Goal: Task Accomplishment & Management: Manage account settings

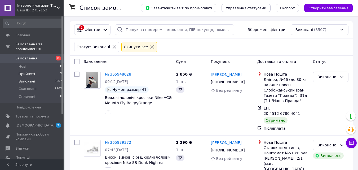
click at [33, 70] on li "Прийняті 7" at bounding box center [32, 73] width 65 height 7
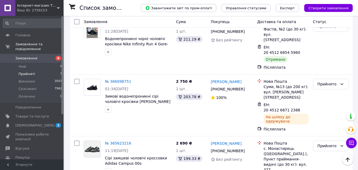
scroll to position [26, 0]
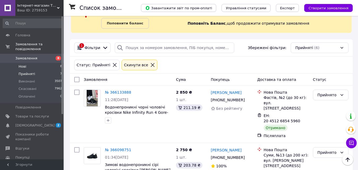
click at [32, 63] on li "Нові 8" at bounding box center [32, 66] width 65 height 7
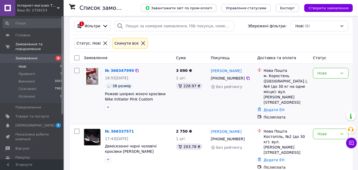
scroll to position [53, 0]
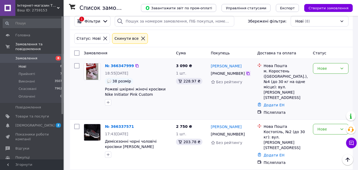
click at [246, 73] on icon at bounding box center [247, 73] width 3 height 3
drag, startPoint x: 237, startPoint y: 66, endPoint x: 208, endPoint y: 67, distance: 29.6
click at [208, 67] on div "№ 366347999 18:55, 12.10.2025 38 розмір Рожеві шкіряні жіночі кросівки Nike Ini…" at bounding box center [211, 89] width 278 height 56
click at [246, 65] on div "[PERSON_NAME]" at bounding box center [231, 65] width 43 height 7
drag, startPoint x: 225, startPoint y: 66, endPoint x: 212, endPoint y: 66, distance: 13.8
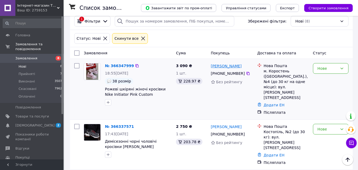
click at [212, 66] on div "[PERSON_NAME]" at bounding box center [231, 65] width 43 height 7
copy link "[PERSON_NAME]"
drag, startPoint x: 269, startPoint y: 71, endPoint x: 290, endPoint y: 72, distance: 21.0
click at [289, 72] on div "м. Коростень ([GEOGRAPHIC_DATA].), №4 (до 30 кг на одне місце): вул. [PERSON_NA…" at bounding box center [285, 84] width 45 height 32
copy div "Коростень"
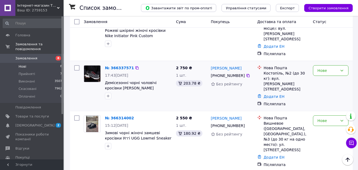
scroll to position [106, 0]
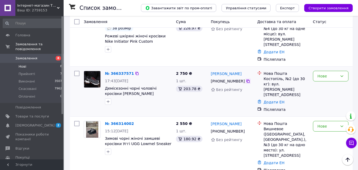
click at [246, 79] on icon at bounding box center [247, 80] width 3 height 3
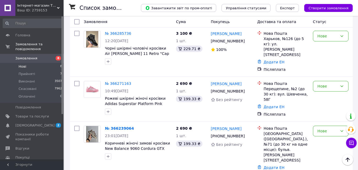
scroll to position [265, 0]
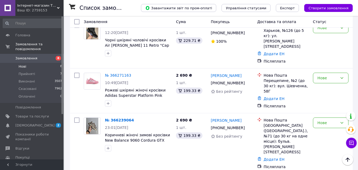
click at [36, 64] on li "Нові 8" at bounding box center [32, 66] width 65 height 7
click at [30, 71] on span "Прийняті" at bounding box center [27, 73] width 16 height 5
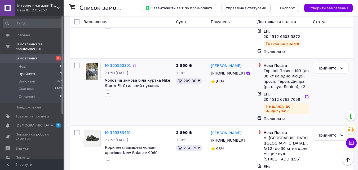
scroll to position [290, 0]
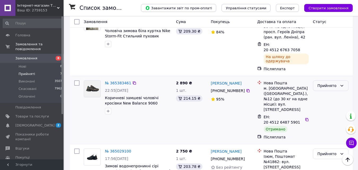
click at [331, 83] on div "Прийнято" at bounding box center [327, 86] width 20 height 6
click at [328, 65] on li "Виконано" at bounding box center [330, 66] width 35 height 10
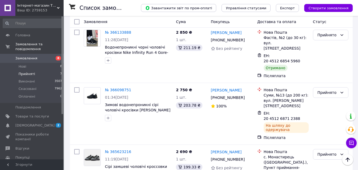
scroll to position [52, 0]
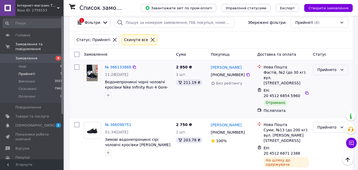
click at [322, 71] on div "Прийнято" at bounding box center [327, 70] width 20 height 6
click at [323, 80] on li "Виконано" at bounding box center [330, 82] width 35 height 10
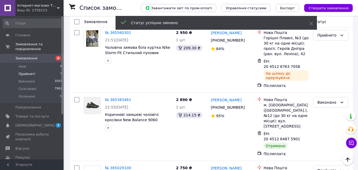
scroll to position [290, 0]
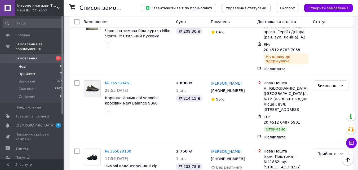
click at [36, 63] on li "Нові 8" at bounding box center [32, 66] width 65 height 7
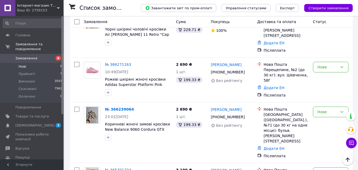
scroll to position [273, 0]
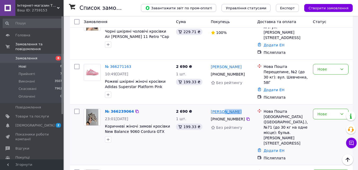
drag, startPoint x: 238, startPoint y: 76, endPoint x: 222, endPoint y: 76, distance: 16.7
click at [222, 108] on div "[PERSON_NAME]" at bounding box center [231, 111] width 43 height 7
copy link "Середюк"
click at [269, 148] on link "Додати ЕН" at bounding box center [273, 150] width 21 height 4
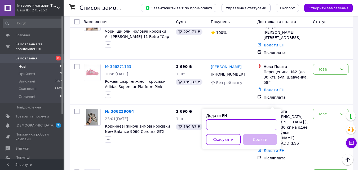
click at [228, 124] on input "Додати ЕН" at bounding box center [241, 124] width 71 height 11
paste input "20451268979236"
type input "20451268979236"
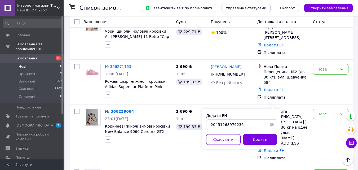
click at [258, 141] on button "Додати" at bounding box center [259, 139] width 34 height 11
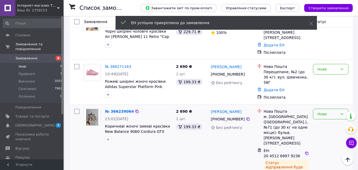
click at [327, 111] on div "Нове" at bounding box center [327, 114] width 20 height 6
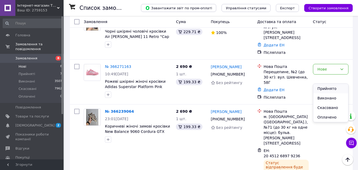
click at [320, 89] on li "Прийнято" at bounding box center [330, 89] width 35 height 10
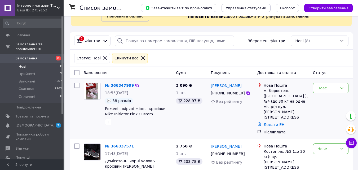
scroll to position [79, 0]
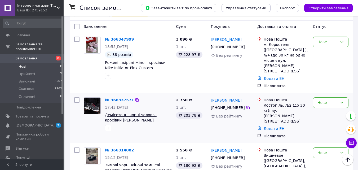
click at [142, 113] on span "Демісезонні чорні чоловічі кросівки [PERSON_NAME] Supercross 4 Gore-Tex Black Т…" at bounding box center [131, 125] width 52 height 25
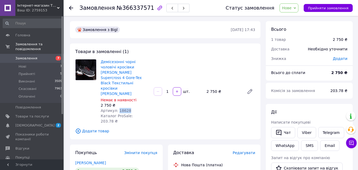
drag, startPoint x: 116, startPoint y: 100, endPoint x: 138, endPoint y: 100, distance: 21.4
click at [130, 108] on div "Артикул: 18628" at bounding box center [125, 110] width 49 height 5
copy span "18628"
click at [156, 6] on icon "button" at bounding box center [159, 8] width 6 height 6
click at [22, 64] on span "Нові" at bounding box center [23, 66] width 8 height 5
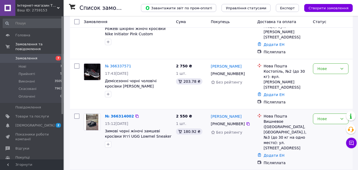
scroll to position [106, 0]
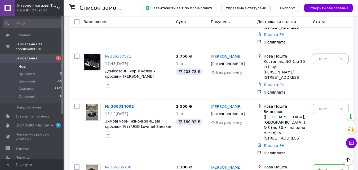
click at [47, 63] on li "Нові 7" at bounding box center [32, 66] width 65 height 7
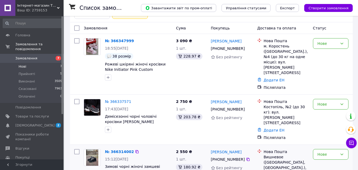
scroll to position [79, 0]
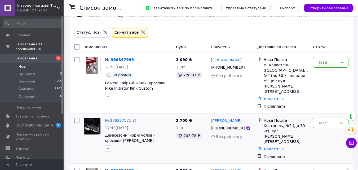
scroll to position [132, 0]
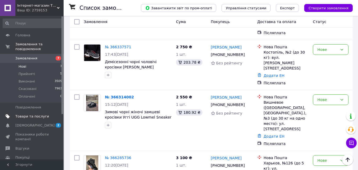
click at [40, 114] on span "Товари та послуги" at bounding box center [32, 116] width 34 height 5
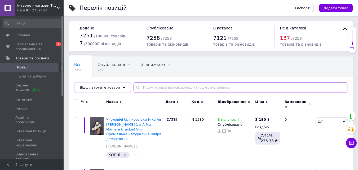
click at [151, 88] on input "text" at bounding box center [240, 87] width 214 height 11
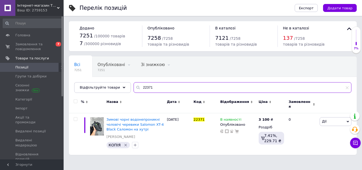
type input "22371"
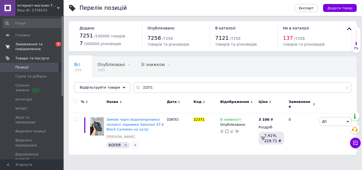
click at [32, 47] on span "Замовлення та повідомлення" at bounding box center [32, 47] width 34 height 10
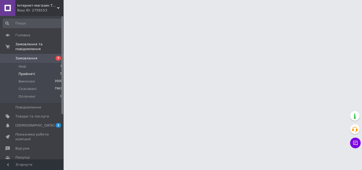
click at [34, 70] on li "Прийняті 5" at bounding box center [32, 73] width 65 height 7
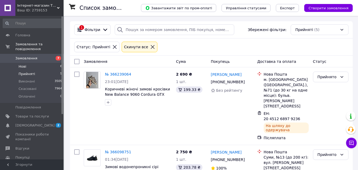
click at [24, 64] on span "Нові" at bounding box center [23, 66] width 8 height 5
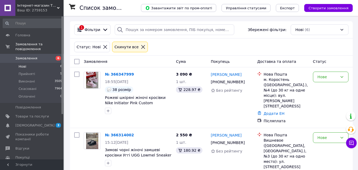
click at [103, 47] on icon at bounding box center [105, 46] width 5 height 5
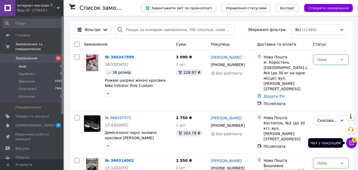
click at [355, 140] on span "2" at bounding box center [354, 138] width 5 height 5
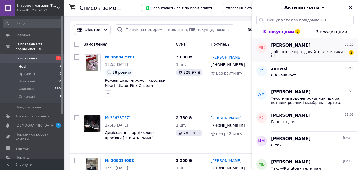
click at [302, 53] on span "доброго вечора, давайте все ж таки ці" at bounding box center [308, 54] width 75 height 8
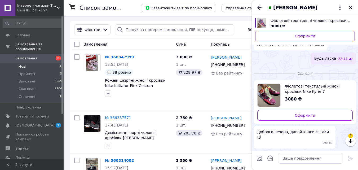
scroll to position [547, 0]
click at [296, 160] on textarea at bounding box center [310, 158] width 65 height 11
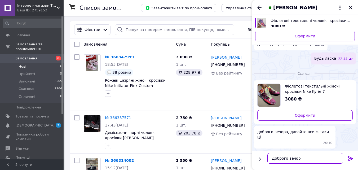
type textarea "Доброго вечора"
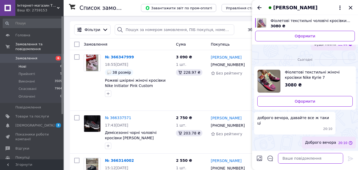
scroll to position [551, 0]
type textarea "як хочете оплатити"
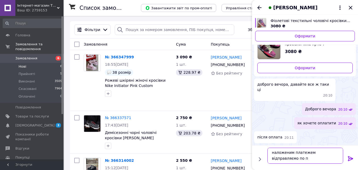
scroll to position [1, 0]
type textarea "наложеним платежем відправляємо по предоплаті 100 грн"
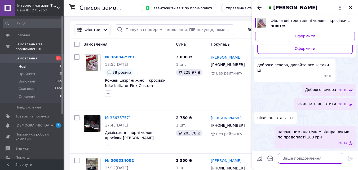
scroll to position [604, 0]
type textarea "обмін повернення 14 днів"
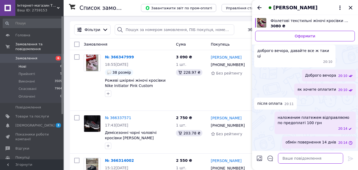
scroll to position [618, 0]
click at [258, 8] on icon "Назад" at bounding box center [259, 8] width 6 height 6
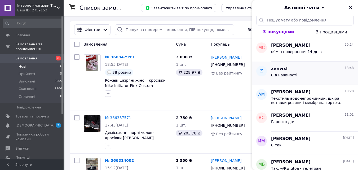
click at [311, 72] on div "Є в наявності" at bounding box center [312, 76] width 83 height 8
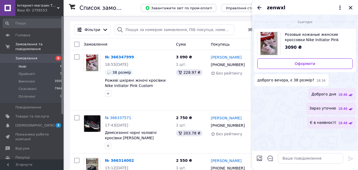
click at [259, 10] on icon "Назад" at bounding box center [259, 8] width 6 height 6
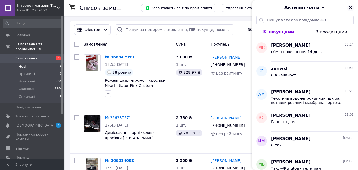
click at [349, 10] on icon "Закрити" at bounding box center [350, 8] width 6 height 6
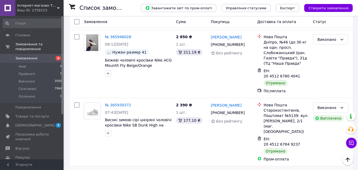
scroll to position [874, 0]
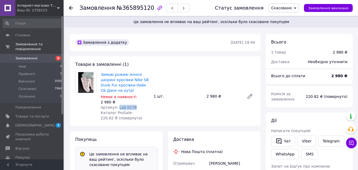
drag, startPoint x: 133, startPoint y: 109, endPoint x: 116, endPoint y: 106, distance: 16.8
click at [116, 106] on div "Артикул: Lab 0178" at bounding box center [125, 107] width 49 height 5
copy span "Lab 0178"
click at [34, 114] on span "Товари та послуги" at bounding box center [32, 116] width 34 height 5
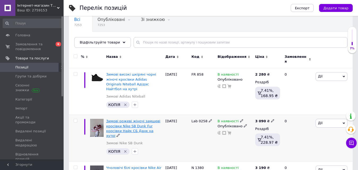
scroll to position [53, 0]
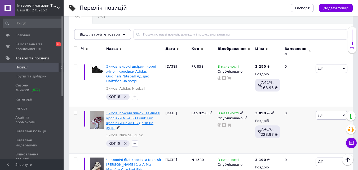
click at [122, 111] on span "Зимові рожеві жіночі замшеві кросівки Nike SB Dunk Fur кросівки Найк СБ Данк на…" at bounding box center [133, 120] width 54 height 19
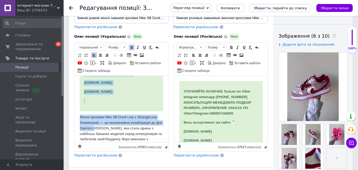
drag, startPoint x: 83, startPoint y: 126, endPoint x: 101, endPoint y: 136, distance: 20.5
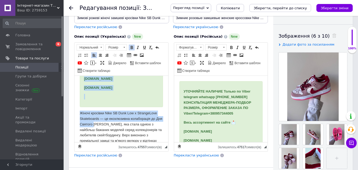
drag, startPoint x: 123, startPoint y: 97, endPoint x: 117, endPoint y: 101, distance: 7.5
click at [123, 97] on div "УТОЧНЮЙТЕ НАЯВНІСТЬ Тільки по Viber telegram whatsapp [PHONE_NUMBER] КОНСУЛЬТАЦ…" at bounding box center [121, 67] width 83 height 79
click at [131, 97] on div "УТОЧНЮЙТЕ НАЯВНІСТЬ Тільки по Viber telegram whatsapp [PHONE_NUMBER] КОНСУЛЬТАЦ…" at bounding box center [121, 67] width 83 height 79
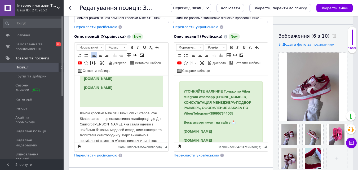
drag, startPoint x: 122, startPoint y: 95, endPoint x: 84, endPoint y: 89, distance: 38.8
click at [84, 89] on div "УТОЧНЮЙТЕ НАЯВНІСТЬ Тільки по Viber telegram whatsapp [PHONE_NUMBER] КОНСУЛЬТАЦ…" at bounding box center [121, 67] width 83 height 79
drag, startPoint x: 127, startPoint y: 98, endPoint x: 124, endPoint y: 92, distance: 6.2
click at [127, 97] on div "УТОЧНЮЙТЕ НАЯВНІСТЬ Тільки по Viber telegram whatsapp [PHONE_NUMBER] КОНСУЛЬТАЦ…" at bounding box center [121, 67] width 83 height 79
drag, startPoint x: 124, startPoint y: 92, endPoint x: 84, endPoint y: 86, distance: 41.1
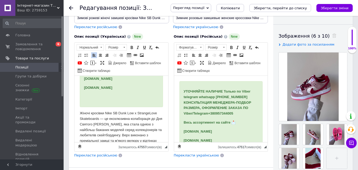
click at [84, 86] on div "УТОЧНЮЙТЕ НАЯВНІСТЬ Тільки по Viber telegram whatsapp [PHONE_NUMBER] КОНСУЛЬТАЦ…" at bounding box center [121, 67] width 83 height 79
copy div "[DOMAIN_NAME] [DOMAIN_NAME]"
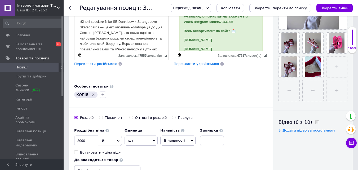
scroll to position [185, 0]
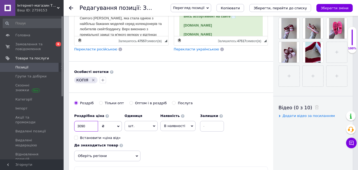
click at [81, 126] on input "3090" at bounding box center [86, 126] width 24 height 11
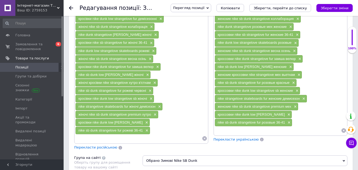
scroll to position [344, 0]
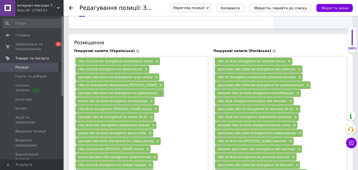
type input "2850"
click at [161, 93] on span "×" at bounding box center [160, 93] width 4 height 5
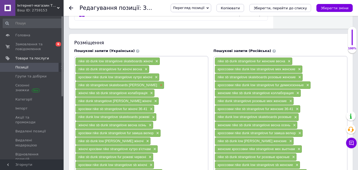
click at [158, 86] on span "×" at bounding box center [160, 85] width 4 height 5
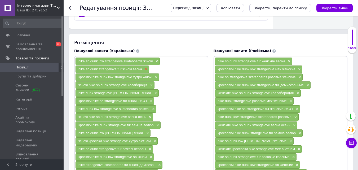
drag, startPoint x: 157, startPoint y: 77, endPoint x: 147, endPoint y: 69, distance: 13.1
click at [157, 76] on span "×" at bounding box center [156, 77] width 4 height 5
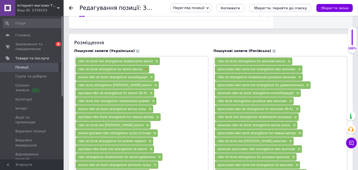
click at [144, 68] on span "×" at bounding box center [145, 69] width 4 height 5
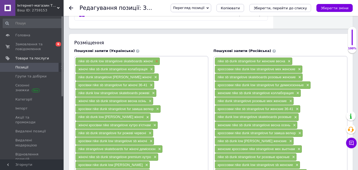
click at [156, 61] on span "×" at bounding box center [156, 61] width 4 height 5
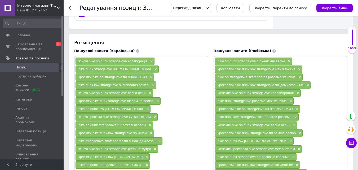
drag, startPoint x: 157, startPoint y: 102, endPoint x: 154, endPoint y: 95, distance: 7.6
click at [157, 101] on span "×" at bounding box center [157, 101] width 4 height 5
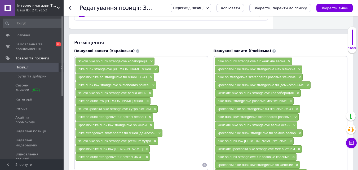
click at [150, 93] on span "×" at bounding box center [149, 93] width 4 height 5
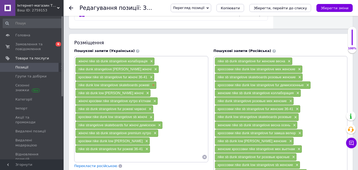
click at [154, 85] on span "×" at bounding box center [153, 85] width 4 height 5
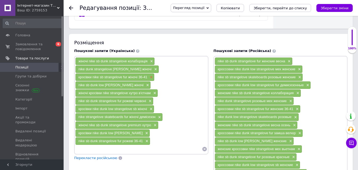
click at [151, 77] on span "×" at bounding box center [151, 77] width 4 height 5
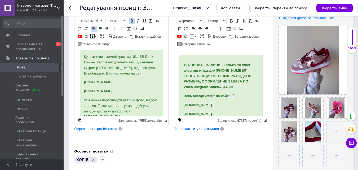
scroll to position [397, 0]
